Goal: Obtain resource: Download file/media

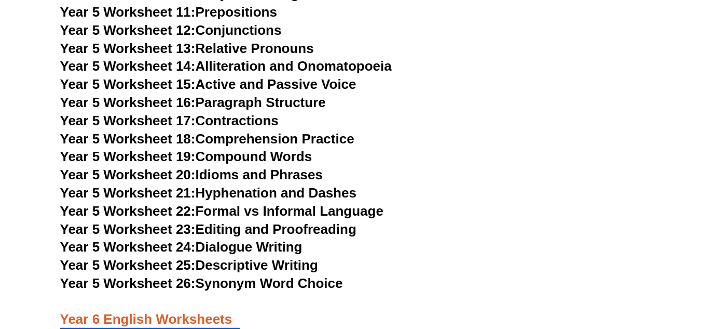
scroll to position [5504, 0]
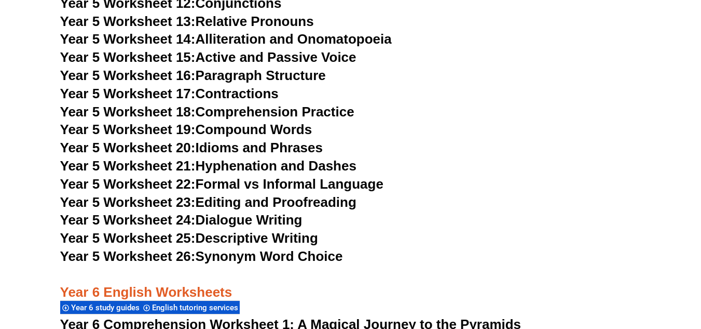
click at [237, 221] on link "Year 5 Worksheet 24: Dialogue Writing" at bounding box center [181, 220] width 242 height 16
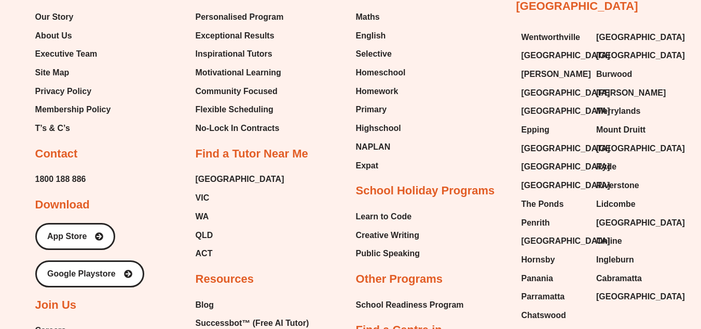
scroll to position [5458, 0]
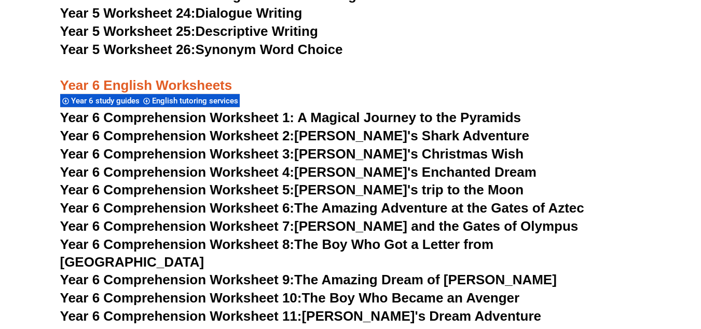
scroll to position [5712, 0]
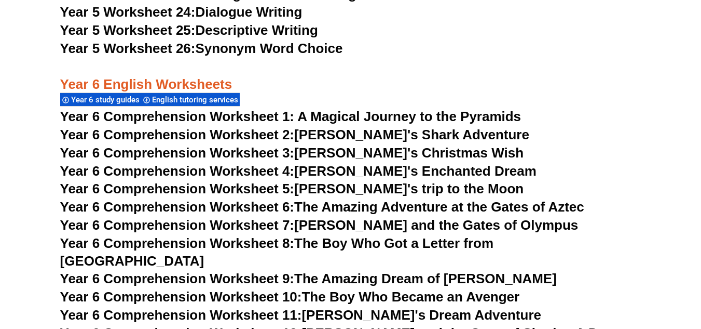
click at [336, 117] on span "Year 6 Comprehension Worksheet 1: A Magical Journey to the Pyramids" at bounding box center [291, 117] width 462 height 16
click at [372, 131] on link "Year 6 Comprehension Worksheet 2: [PERSON_NAME]'s Shark Adventure" at bounding box center [294, 135] width 469 height 16
click at [352, 155] on link "Year 6 Comprehension Worksheet 3: [PERSON_NAME]'s Christmas Wish" at bounding box center [292, 153] width 464 height 16
click at [323, 171] on link "Year 6 Comprehension Worksheet 4: [PERSON_NAME]'s Enchanted Dream" at bounding box center [298, 171] width 477 height 16
click at [350, 190] on link "Year 6 Comprehension Worksheet 5: [PERSON_NAME]'s trip to the Moon" at bounding box center [292, 189] width 464 height 16
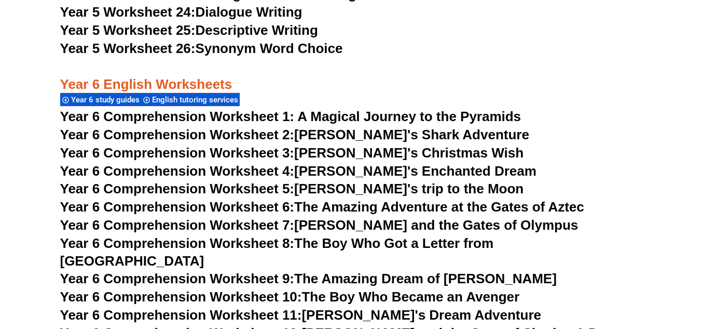
click at [319, 209] on link "Year 6 Comprehension Worksheet 6: The Amazing Adventure at the Gates of Aztec" at bounding box center [322, 207] width 524 height 16
click at [332, 224] on link "Year 6 Comprehension Worksheet 7: [PERSON_NAME] and the Gates of Olympus" at bounding box center [319, 225] width 519 height 16
click at [312, 245] on link "Year 6 Comprehension Worksheet 8: The Boy Who Got a Letter from [GEOGRAPHIC_DAT…" at bounding box center [277, 251] width 434 height 33
click at [366, 271] on link "Year 6 Comprehension Worksheet 9: The Amazing Dream of [PERSON_NAME]" at bounding box center [308, 279] width 497 height 16
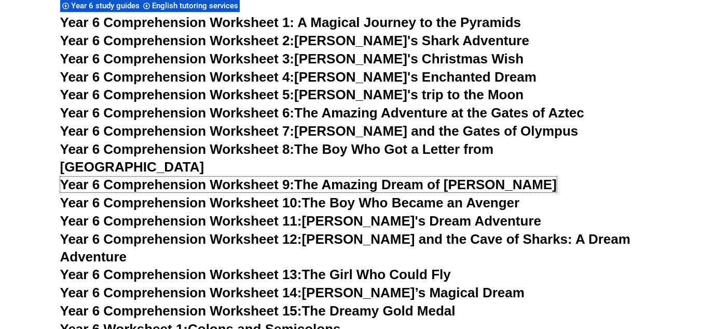
scroll to position [5816, 0]
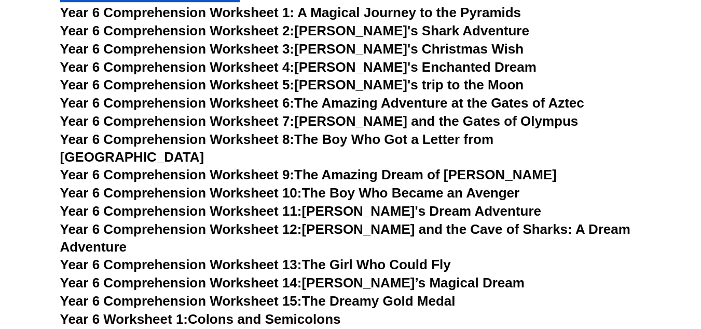
click at [361, 185] on link "Year 6 Comprehension Worksheet 10: The Boy Who Became an Avenger" at bounding box center [290, 193] width 460 height 16
click at [338, 203] on link "Year 6 Comprehension Worksheet 11: [PERSON_NAME]'s Dream Adventure" at bounding box center [300, 211] width 481 height 16
click at [348, 221] on link "Year 6 Comprehension Worksheet 12: [PERSON_NAME] and the Cave of Sharks: A Drea…" at bounding box center [345, 237] width 571 height 33
click at [333, 257] on link "Year 6 Comprehension Worksheet 13: The Girl Who Could Fly" at bounding box center [255, 265] width 391 height 16
click at [309, 275] on link "Year 6 Comprehension Worksheet 14: [PERSON_NAME]’s Magical Dream" at bounding box center [292, 283] width 465 height 16
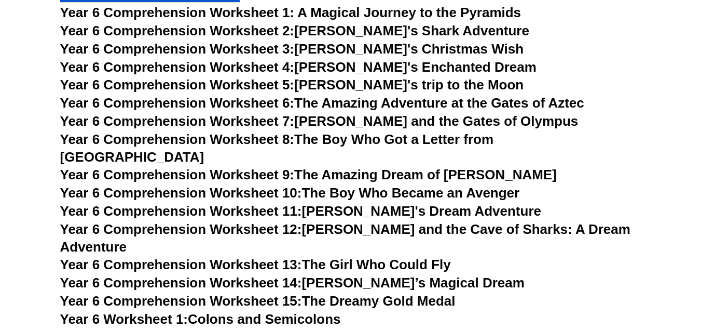
click at [299, 293] on span "Year 6 Comprehension Worksheet 15:" at bounding box center [181, 301] width 242 height 16
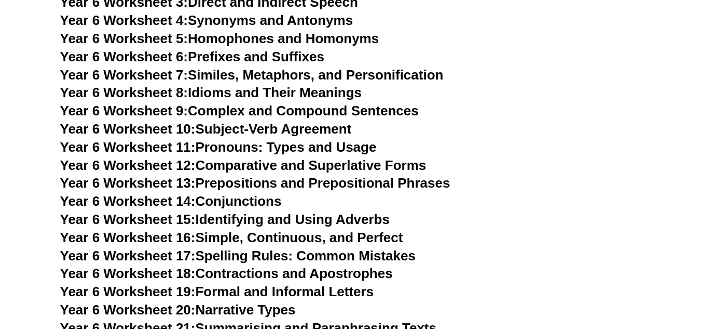
scroll to position [6231, 0]
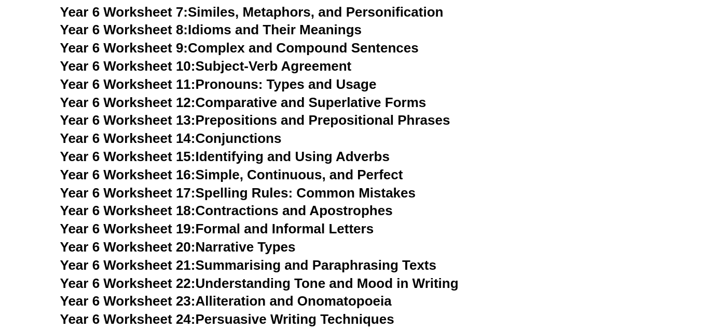
click at [249, 239] on link "Year 6 Worksheet 20: Narrative Types" at bounding box center [178, 247] width 236 height 16
click at [316, 221] on link "Year 6 Worksheet 19: Formal and Informal Letters" at bounding box center [217, 229] width 314 height 16
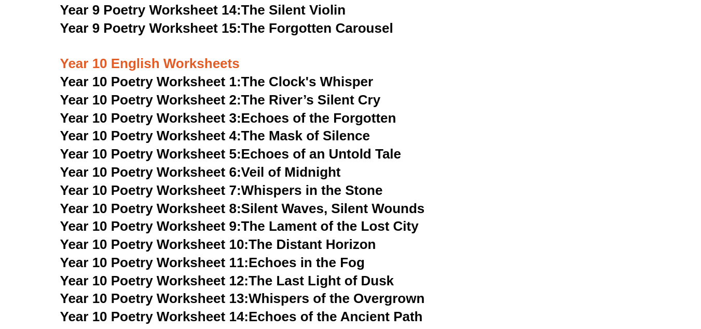
scroll to position [7426, 0]
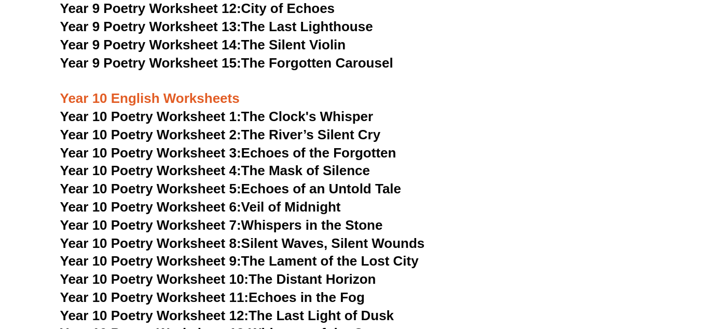
click at [261, 109] on link "Year 10 Poetry Worksheet 1: The Clock's Whisper" at bounding box center [217, 117] width 314 height 16
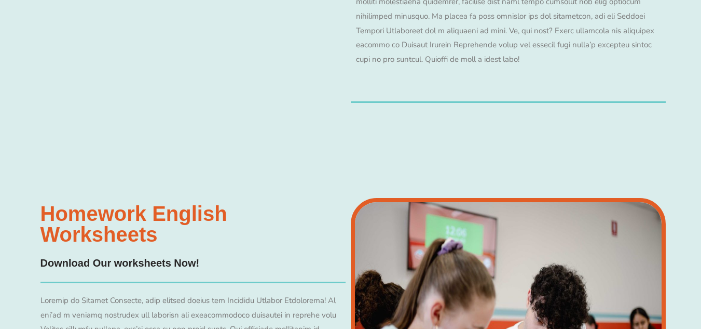
scroll to position [9970, 0]
